Goal: Task Accomplishment & Management: Manage account settings

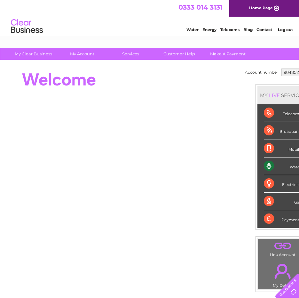
click at [293, 71] on select "904352 3025834" at bounding box center [295, 72] width 27 height 8
select select "3025834"
click at [282, 68] on select "904352 3025834" at bounding box center [295, 72] width 27 height 8
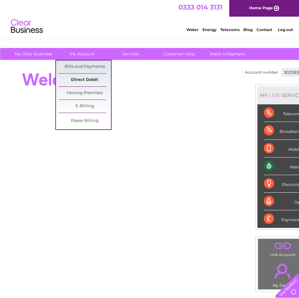
click at [86, 82] on link "Direct Debit" at bounding box center [84, 80] width 53 height 13
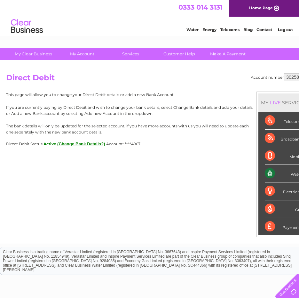
click at [93, 145] on button "(Change Bank Details?)" at bounding box center [81, 143] width 48 height 5
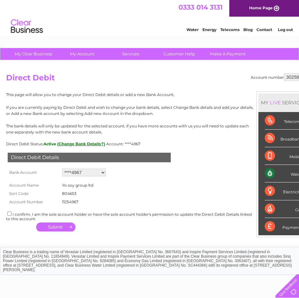
click at [77, 144] on button "(Change Bank Details?)" at bounding box center [81, 143] width 48 height 5
click at [100, 171] on select "Add new account ****4967 ****7061" at bounding box center [84, 173] width 44 height 8
select select "0"
click at [62, 169] on select "Add new account ****4967 ****7061" at bounding box center [84, 173] width 44 height 8
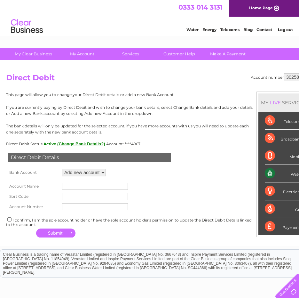
click at [91, 187] on input "text" at bounding box center [95, 186] width 66 height 7
type input "West Port Oracle"
type input "04-00-03"
type input "51517061"
click at [56, 235] on button "button" at bounding box center [55, 233] width 39 height 9
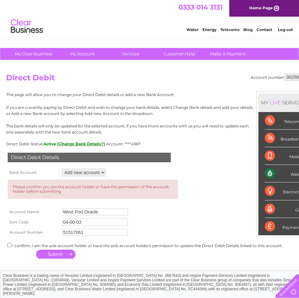
click at [11, 242] on div "I confirm, I am the sole account holder or have the sole account holder's permi…" at bounding box center [158, 245] width 305 height 6
click at [8, 246] on input "checkbox" at bounding box center [9, 245] width 4 height 4
checkbox input "true"
click at [52, 254] on button "button" at bounding box center [55, 254] width 39 height 9
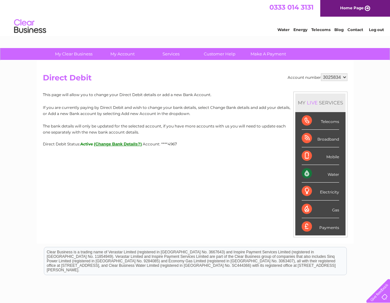
click at [129, 144] on button "(Change Bank Details?)" at bounding box center [118, 143] width 48 height 5
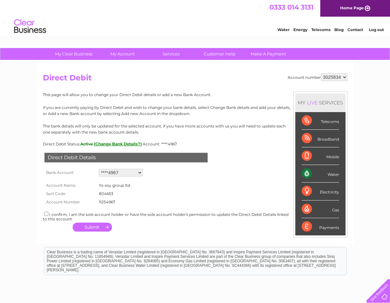
click at [140, 170] on select "Add new account ****4967 ****7061" at bounding box center [121, 173] width 44 height 8
click at [99, 169] on select "Add new account ****4967 ****7061" at bounding box center [121, 173] width 44 height 8
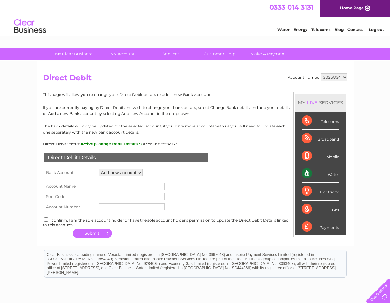
click at [126, 187] on input "text" at bounding box center [132, 186] width 66 height 7
click at [243, 184] on form "Account Name Sort Code Account Number" at bounding box center [195, 195] width 305 height 34
click at [125, 143] on button "(Change Bank Details?)" at bounding box center [118, 143] width 48 height 5
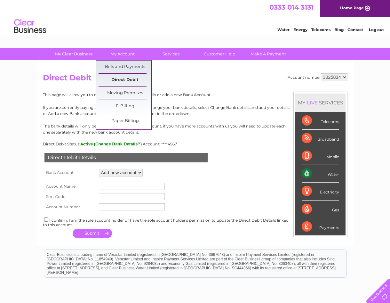
click at [120, 80] on link "Direct Debit" at bounding box center [125, 80] width 53 height 13
click at [113, 80] on link "Direct Debit" at bounding box center [125, 80] width 53 height 13
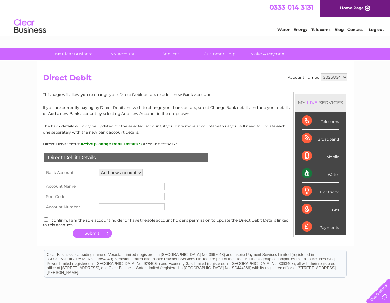
click at [133, 172] on select "Add new account ****4967 ****7061" at bounding box center [121, 173] width 44 height 8
select select "1542800"
click at [99, 169] on select "Add new account ****4967 ****7061" at bounding box center [121, 173] width 44 height 8
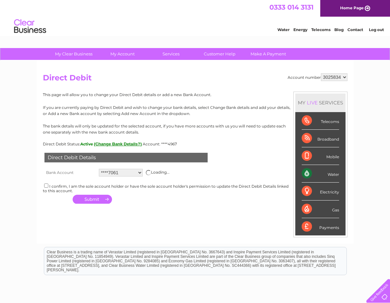
click at [46, 186] on input "checkbox" at bounding box center [46, 185] width 4 height 4
checkbox input "true"
click at [88, 199] on button "button" at bounding box center [92, 199] width 39 height 9
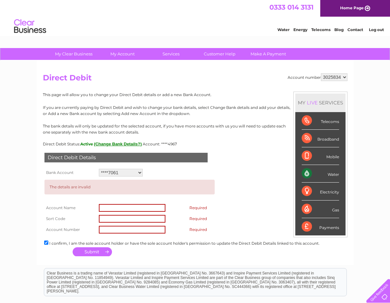
click at [242, 202] on form "The details are invalid Account Name Required Sort Code Required Account Number…" at bounding box center [195, 206] width 305 height 57
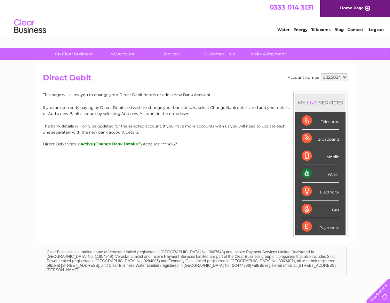
click at [118, 142] on button "(Change Bank Details?)" at bounding box center [118, 143] width 48 height 5
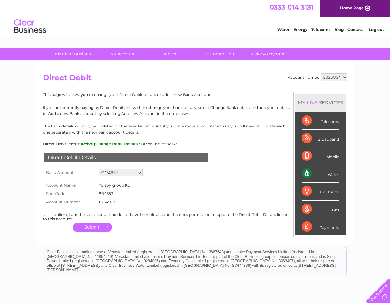
click at [139, 171] on select "Add new account ****4967 ****7061" at bounding box center [121, 173] width 44 height 8
select select "1542800"
click at [99, 169] on select "Add new account ****4967 ****7061" at bounding box center [121, 173] width 44 height 8
click at [46, 214] on input "checkbox" at bounding box center [46, 214] width 4 height 4
checkbox input "true"
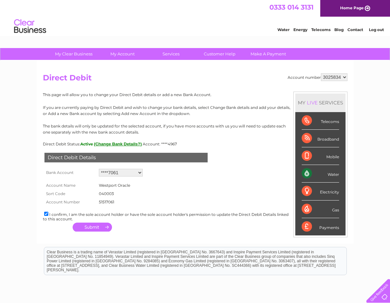
click at [91, 229] on button "button" at bounding box center [92, 226] width 39 height 9
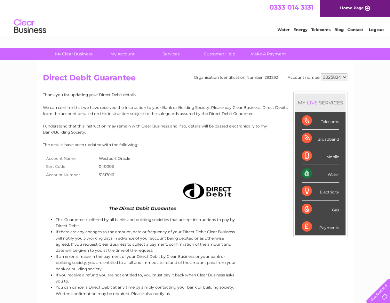
click at [36, 143] on div "My Clear Business Login Details My Details My Preferences Link Account My Accou…" at bounding box center [195, 233] width 390 height 371
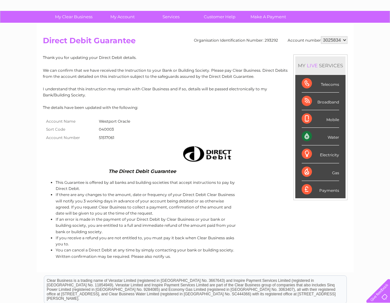
scroll to position [37, 0]
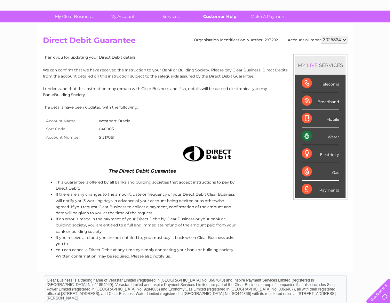
click at [229, 18] on link "Customer Help" at bounding box center [219, 17] width 53 height 12
